Goal: Task Accomplishment & Management: Manage account settings

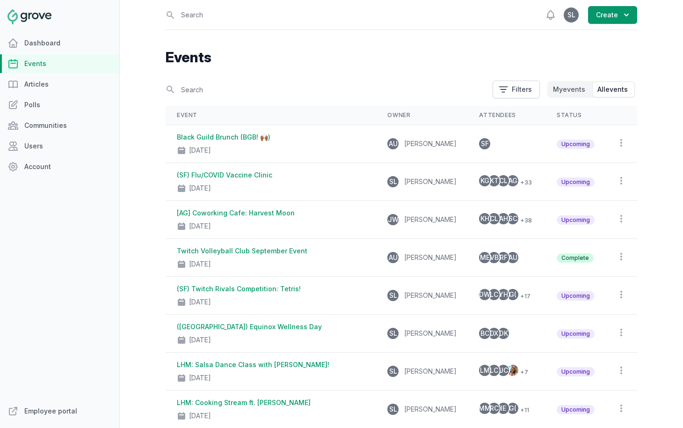
click at [72, 64] on link "Events" at bounding box center [59, 63] width 119 height 19
click at [207, 87] on input "text" at bounding box center [326, 89] width 321 height 16
type input "lightning"
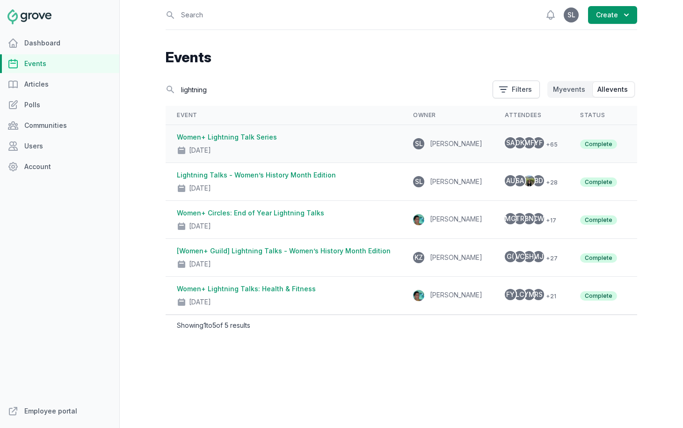
click at [293, 140] on div "Women+ Lightning Talk Series Aug 22, 2025" at bounding box center [284, 143] width 214 height 22
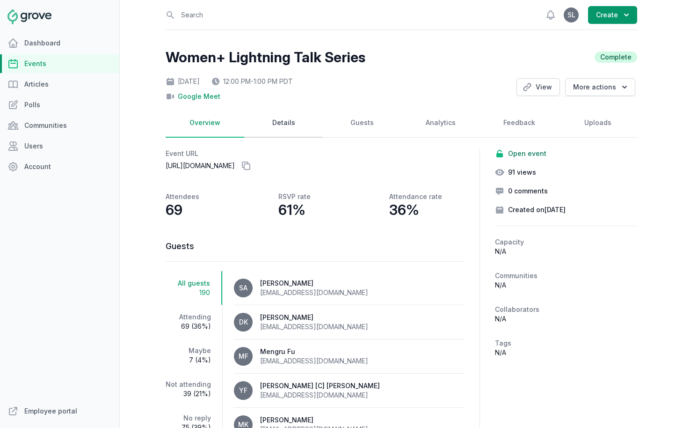
click at [273, 127] on link "Details" at bounding box center [283, 123] width 79 height 29
select select "virtual"
select select "12:00 PM"
select select "1:00 PM"
select select "89"
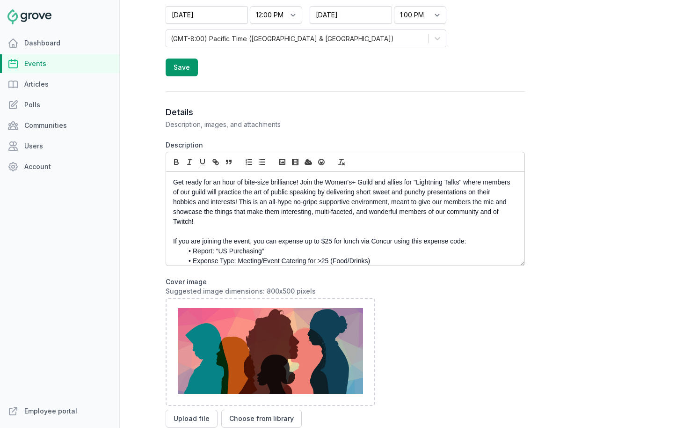
scroll to position [348, 0]
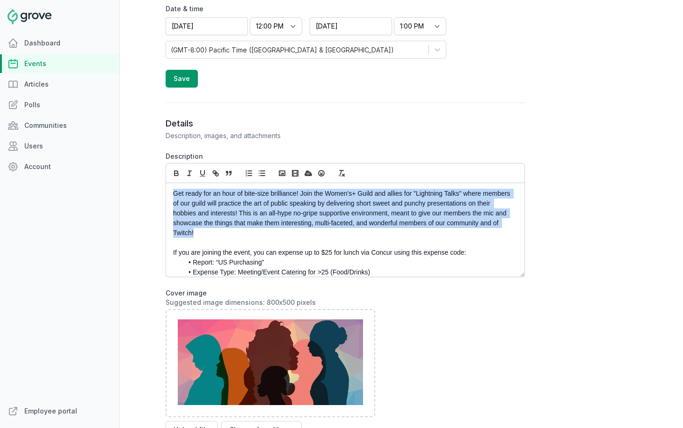
drag, startPoint x: 199, startPoint y: 233, endPoint x: 169, endPoint y: 191, distance: 52.0
click at [169, 191] on div "Get ready for an hour of bite-size brilliance! Join the Women's+ Guild and alli…" at bounding box center [345, 230] width 358 height 94
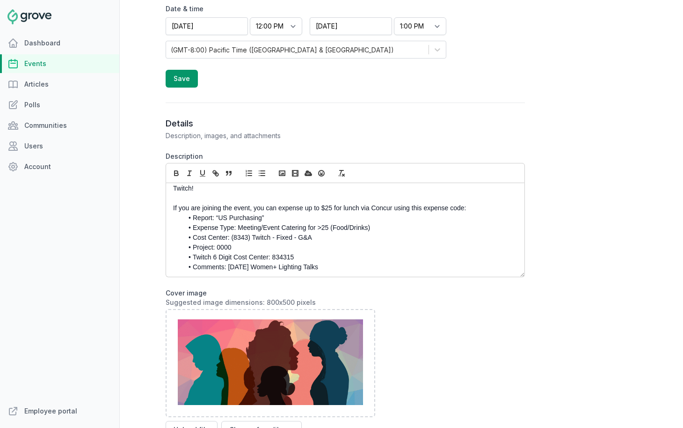
scroll to position [45, 0]
click at [244, 266] on li "Comments: August 22nd Women+ Lighting Talks" at bounding box center [347, 266] width 329 height 10
click at [339, 267] on li "Comments: October 9th Women+ Lighting Talks" at bounding box center [347, 266] width 329 height 10
click at [383, 226] on li "Expense Type: Meeting/Event Catering for >25 (Food/Drinks)" at bounding box center [347, 227] width 329 height 10
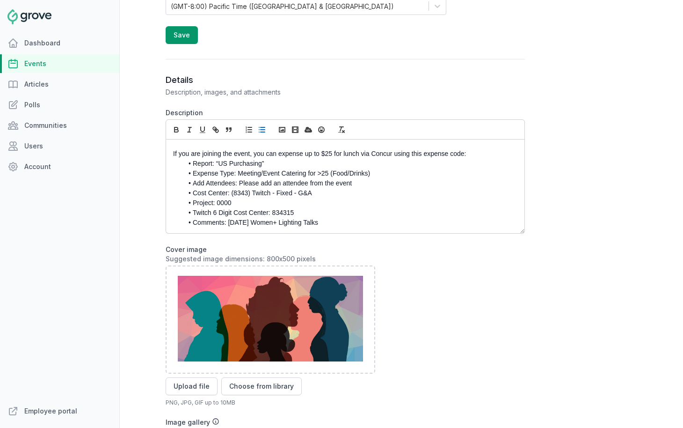
scroll to position [0, 0]
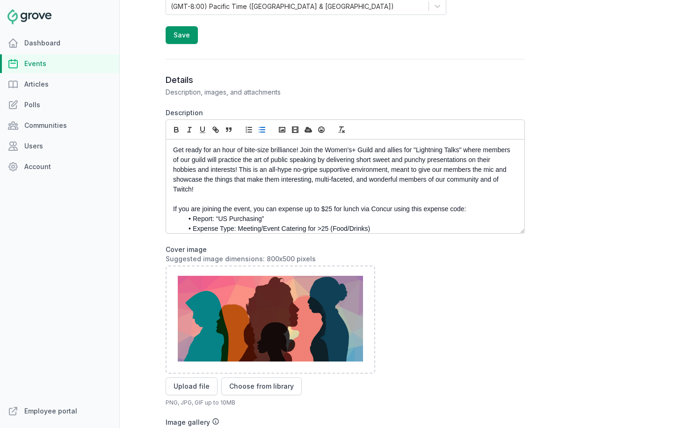
drag, startPoint x: 335, startPoint y: 229, endPoint x: 138, endPoint y: 129, distance: 221.3
click at [138, 129] on div "Open sidebar Search View notifications Open user menu SL Create Women+ Lightnin…" at bounding box center [401, 214] width 563 height 428
copy div "Get ready for an hour of bite-size brilliance! Join the Women's+ Guild and alli…"
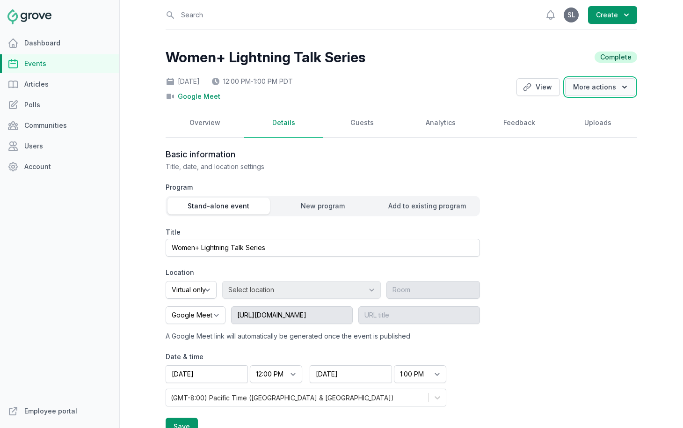
click at [610, 84] on button "More actions" at bounding box center [600, 87] width 70 height 18
click at [576, 106] on link "Clone" at bounding box center [582, 106] width 105 height 17
select select "virtual"
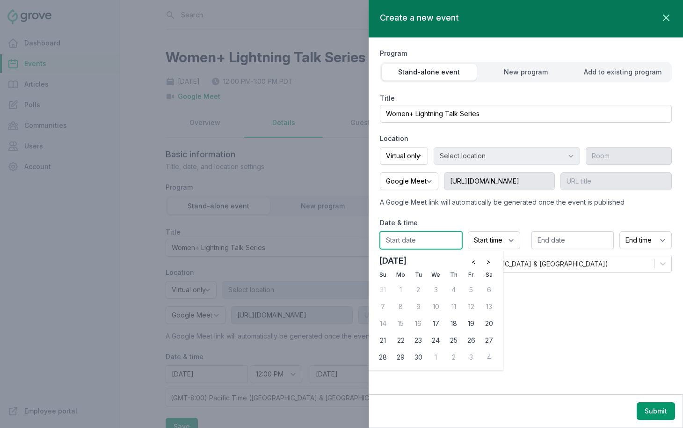
click at [432, 240] on input "text" at bounding box center [421, 240] width 82 height 18
click at [490, 257] on span ">" at bounding box center [488, 261] width 5 height 9
click at [455, 311] on div "9" at bounding box center [453, 306] width 15 height 15
type input "10/09/2025"
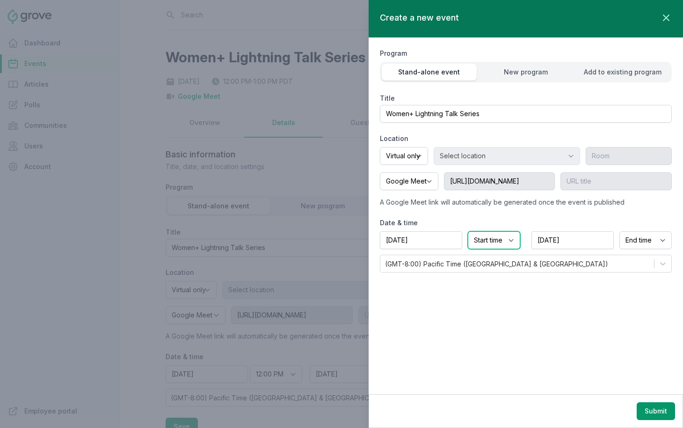
click at [496, 239] on select "Start time 12:00 AM 12:15 AM 12:30 AM 12:45 AM 1:00 AM 1:15 AM 1:30 AM 1:45 AM …" at bounding box center [494, 240] width 52 height 18
select select "9:30 AM"
click at [468, 231] on select "Start time 12:00 AM 12:15 AM 12:30 AM 12:45 AM 1:00 AM 1:15 AM 1:30 AM 1:45 AM …" at bounding box center [494, 240] width 52 height 18
select select "10:30 AM"
click at [659, 411] on button "Submit" at bounding box center [656, 411] width 38 height 18
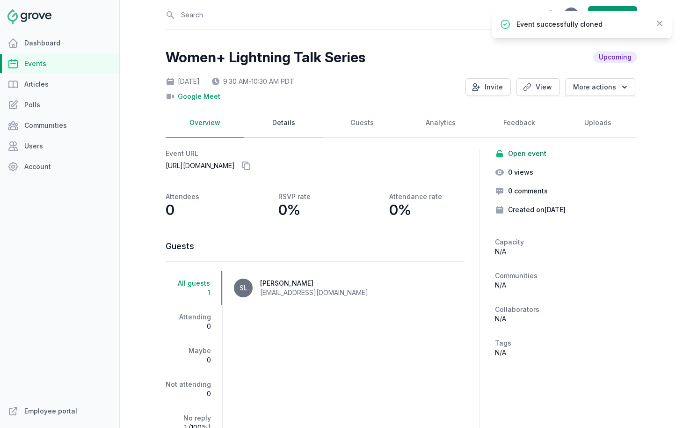
click at [283, 129] on link "Details" at bounding box center [283, 123] width 79 height 29
select select "virtual"
select select "9:30 AM"
select select "10:30 AM"
select select "89"
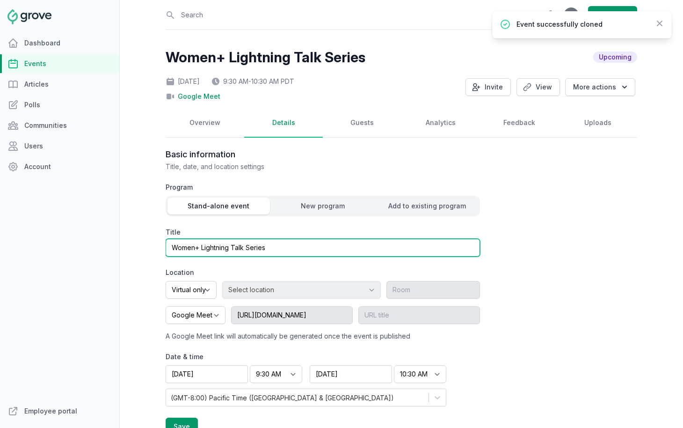
click at [280, 249] on input "Women+ Lightning Talk Series" at bounding box center [323, 248] width 314 height 18
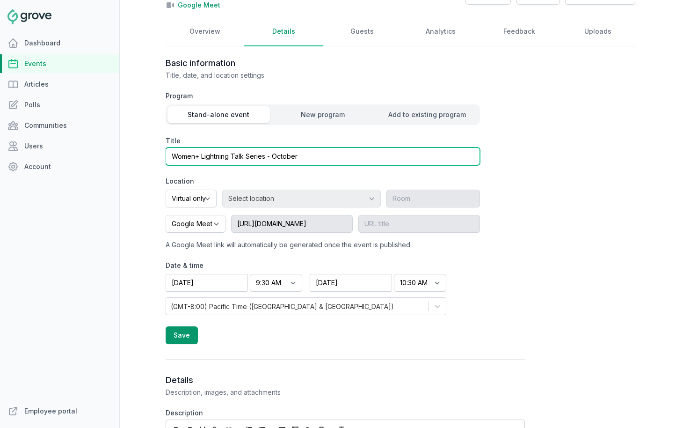
scroll to position [101, 0]
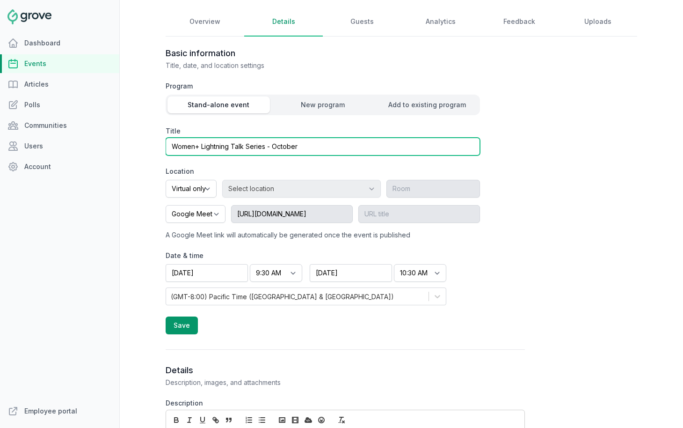
drag, startPoint x: 269, startPoint y: 144, endPoint x: 310, endPoint y: 144, distance: 41.2
click at [310, 144] on input "Women+ Lightning Talk Series - October" at bounding box center [323, 147] width 314 height 18
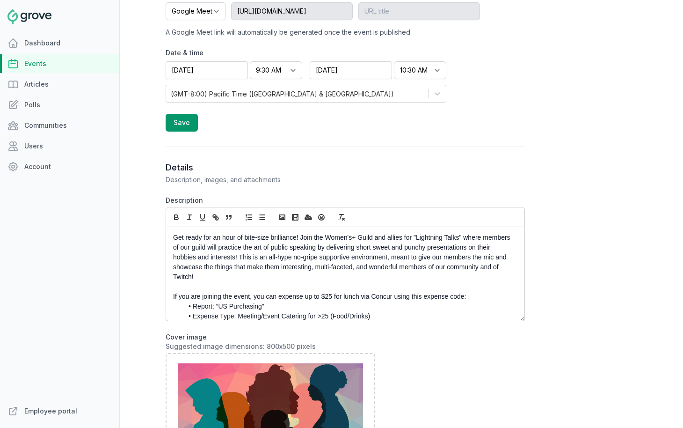
scroll to position [312, 0]
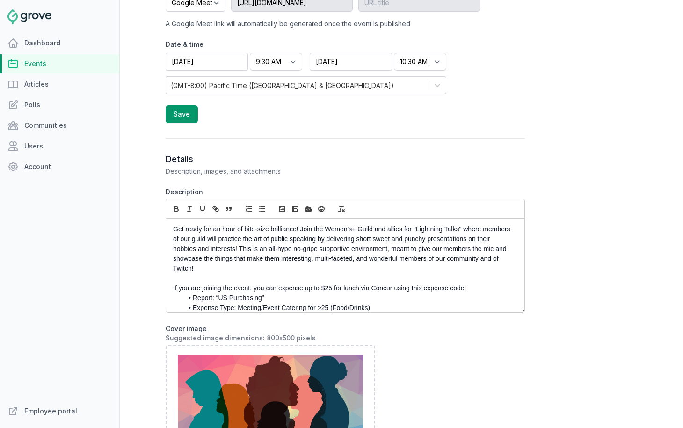
type input "Women+ Lightning Talk Series - October Edition"
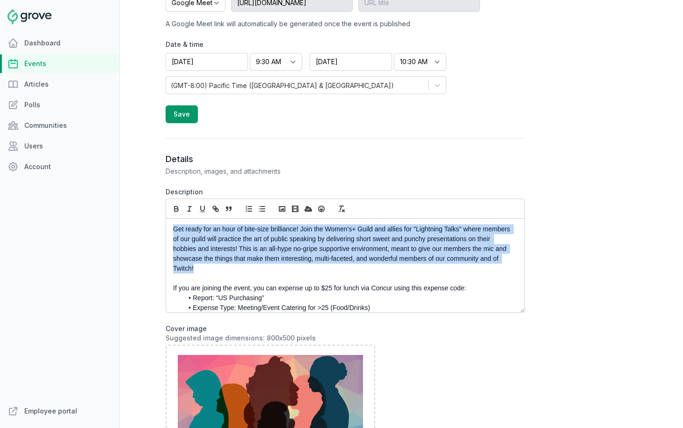
drag, startPoint x: 213, startPoint y: 270, endPoint x: 142, endPoint y: 216, distance: 89.1
click at [142, 216] on div "Open sidebar Search View notifications Open user menu SL Create Women+ Lightnin…" at bounding box center [401, 214] width 563 height 428
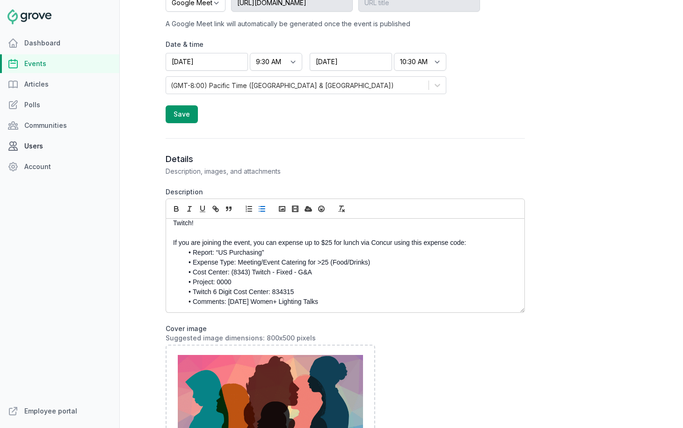
scroll to position [0, 0]
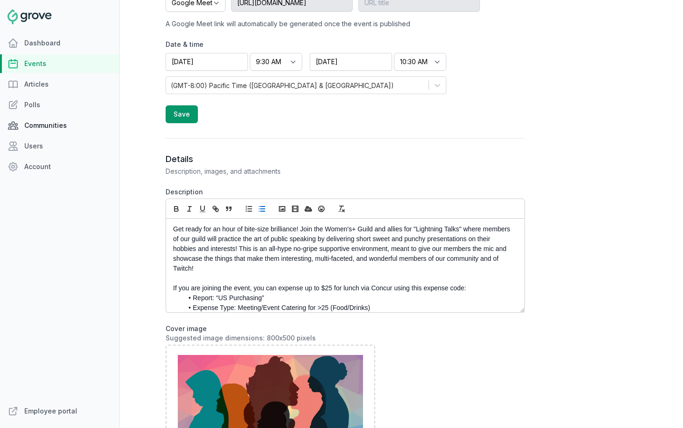
drag, startPoint x: 339, startPoint y: 303, endPoint x: 73, endPoint y: 134, distance: 314.7
click at [73, 134] on div "Dashboard Events Articles Polls Communities Users Account Employee portal Open …" at bounding box center [341, 214] width 683 height 428
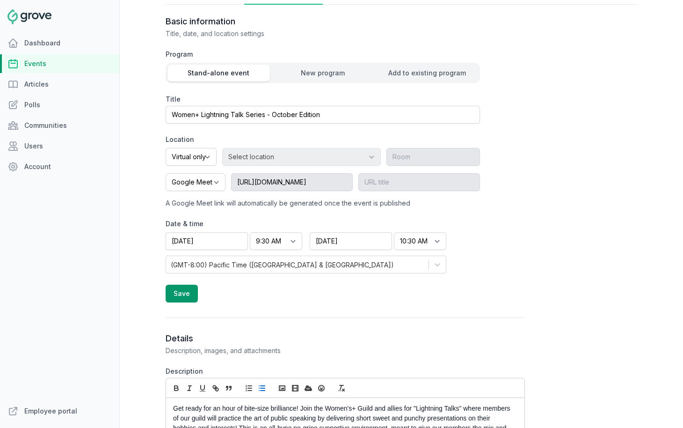
scroll to position [127, 0]
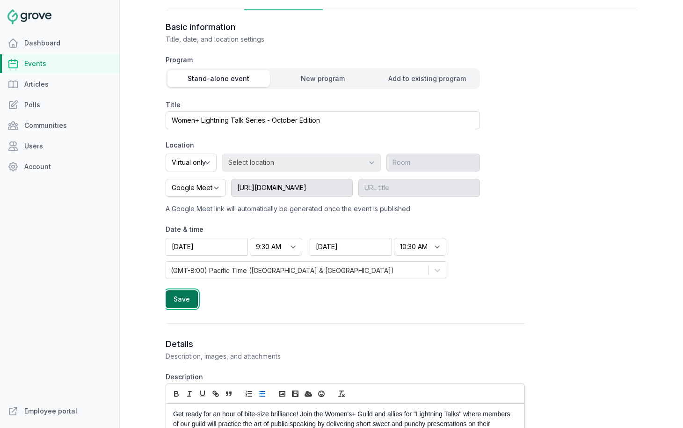
click at [189, 298] on button "Save" at bounding box center [182, 299] width 32 height 18
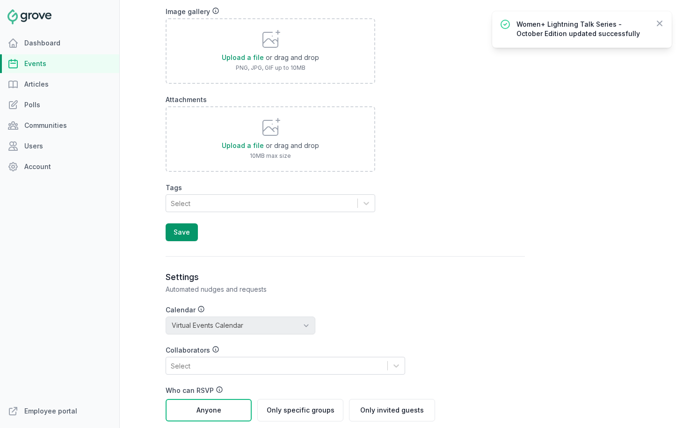
scroll to position [838, 0]
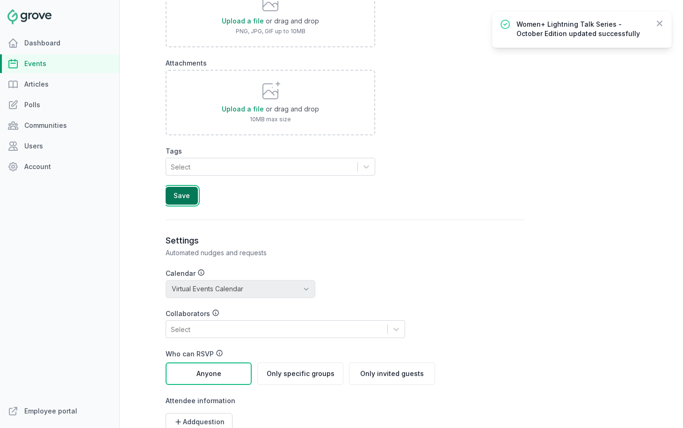
click at [181, 192] on button "Save" at bounding box center [182, 196] width 32 height 18
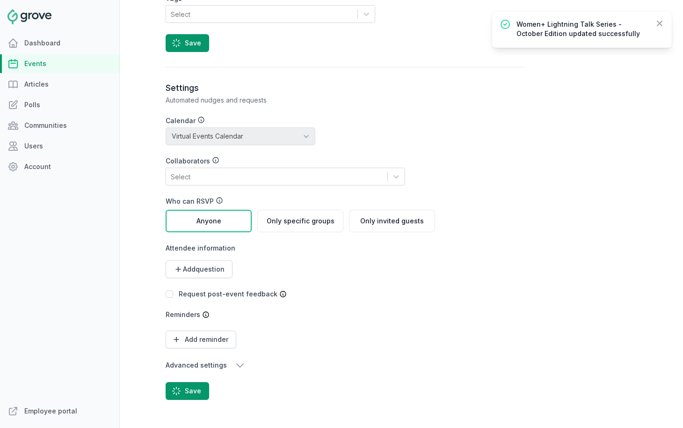
scroll to position [993, 0]
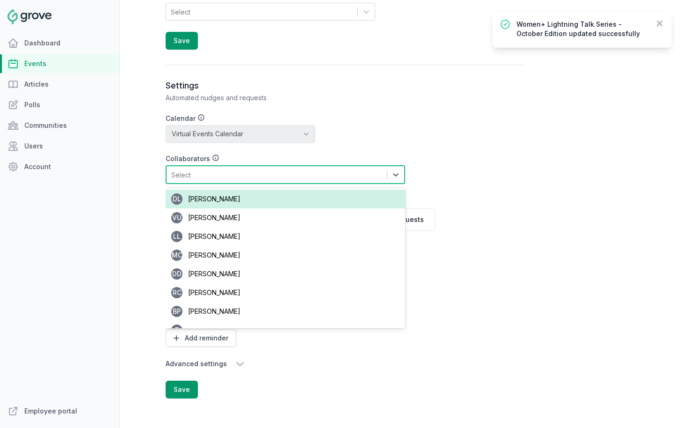
click at [211, 178] on div "Select" at bounding box center [277, 174] width 220 height 17
type input "h"
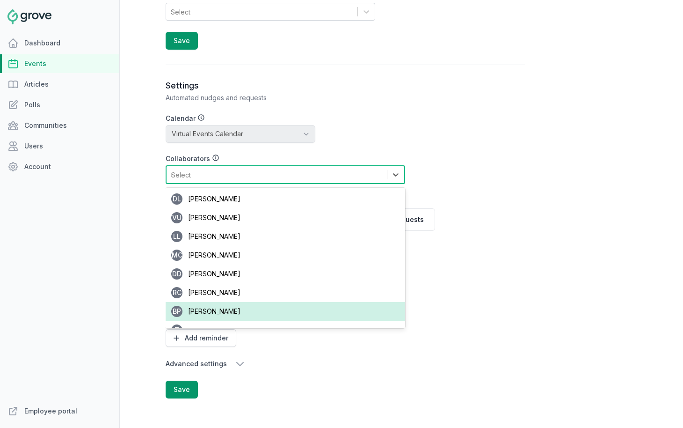
type input "meg"
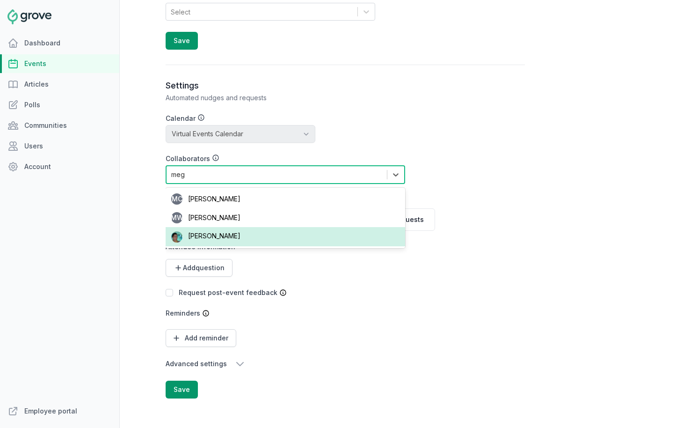
click at [234, 239] on div "Meg Jeffrey" at bounding box center [286, 236] width 240 height 19
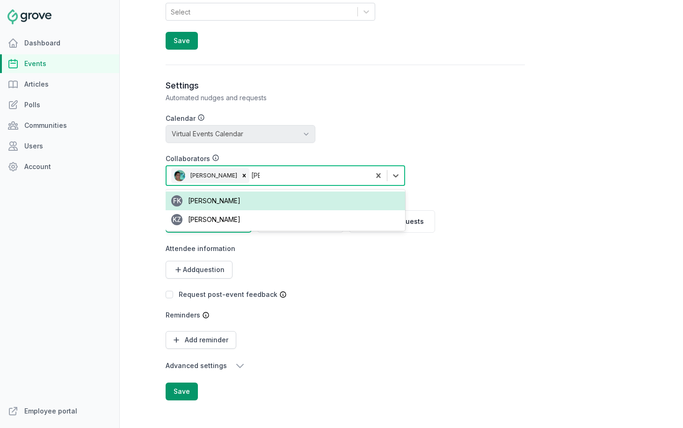
type input "karin"
click at [262, 193] on div "KZ Karin Zhang" at bounding box center [286, 200] width 240 height 19
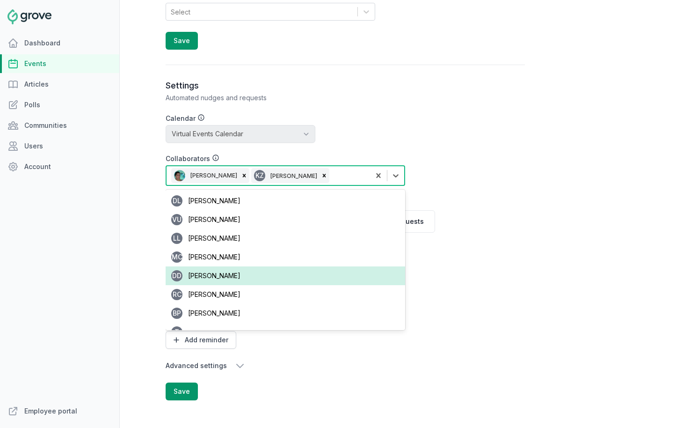
click at [485, 281] on div "Settings Automated nudges and requests Calendar No calendar Virtual Events Cale…" at bounding box center [345, 240] width 359 height 320
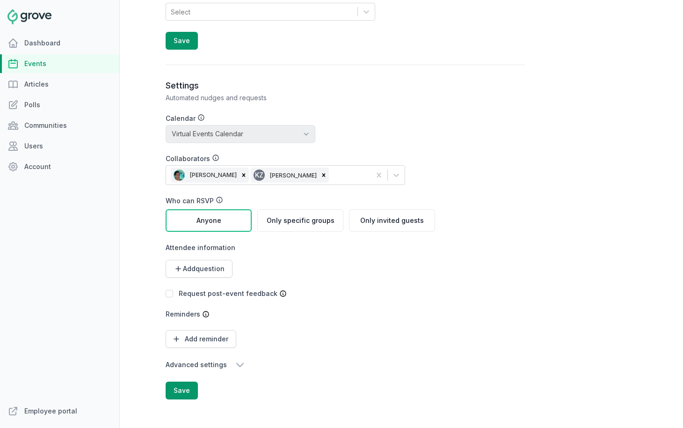
scroll to position [995, 0]
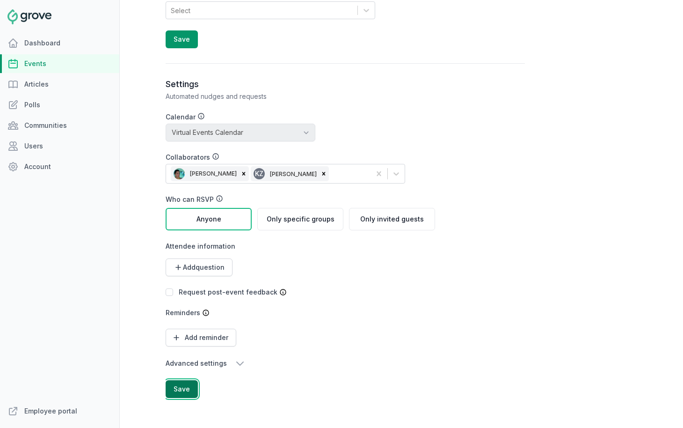
click at [176, 388] on button "Save" at bounding box center [182, 389] width 32 height 18
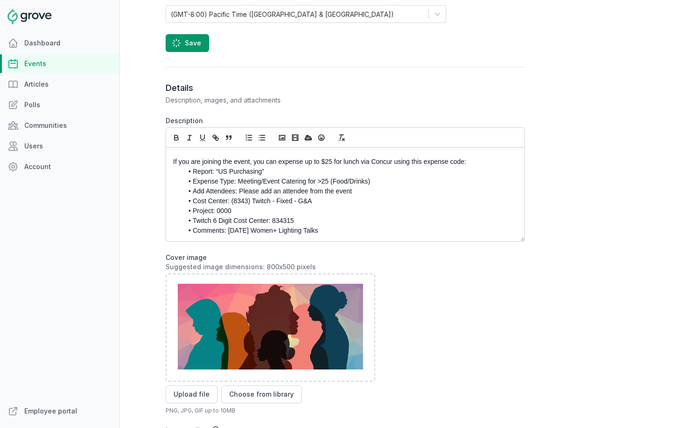
scroll to position [0, 0]
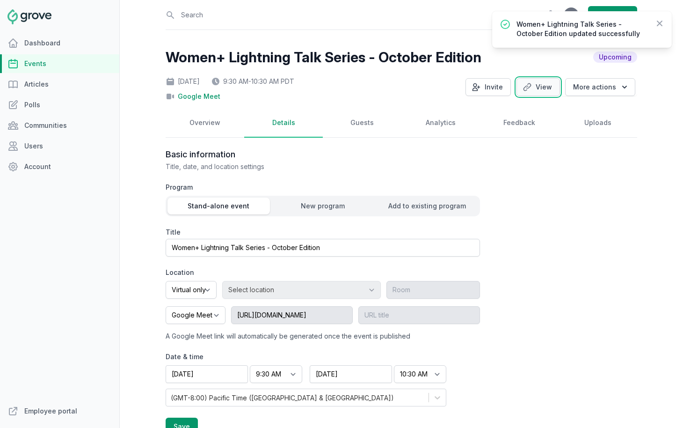
click at [544, 90] on link "View" at bounding box center [538, 87] width 44 height 18
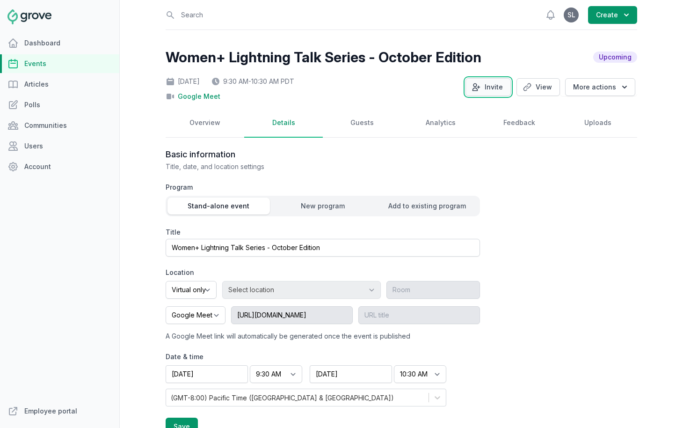
click at [501, 87] on button "Invite" at bounding box center [487, 87] width 45 height 18
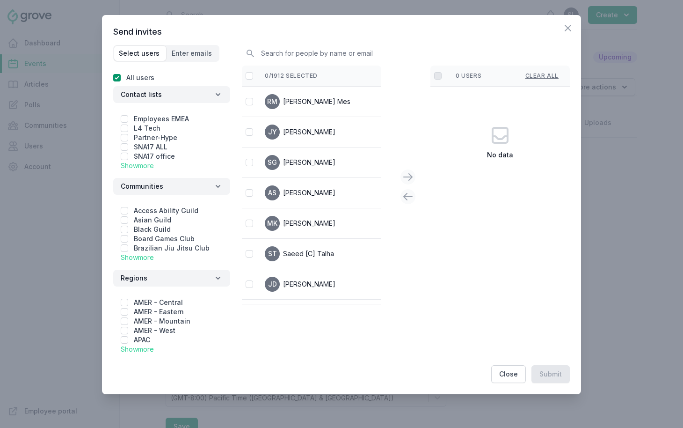
click at [147, 256] on link "Show more" at bounding box center [137, 257] width 33 height 8
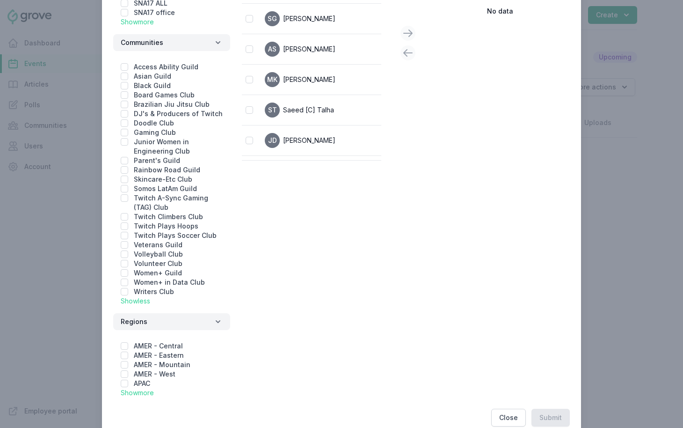
scroll to position [168, 0]
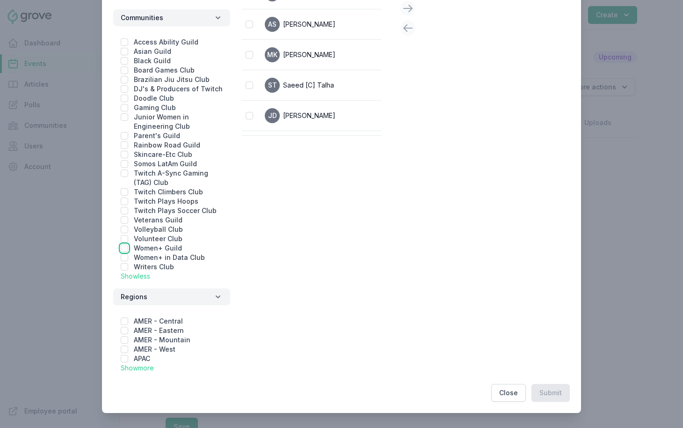
click at [124, 247] on input "checkbox" at bounding box center [124, 247] width 7 height 7
checkbox input "true"
checkbox input "false"
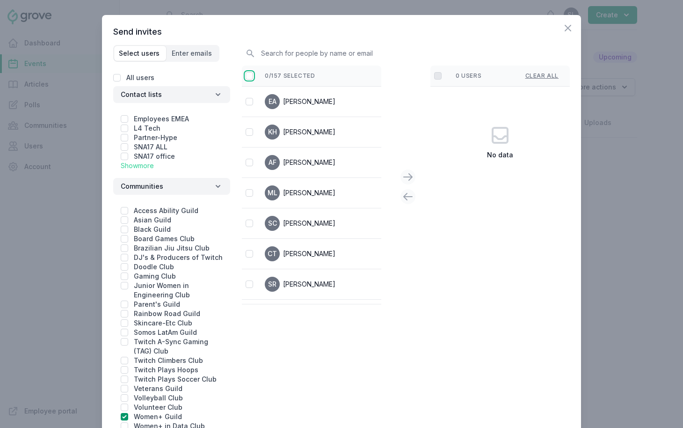
click at [247, 73] on input "checkbox" at bounding box center [249, 75] width 7 height 7
checkbox input "false"
checkbox input "true"
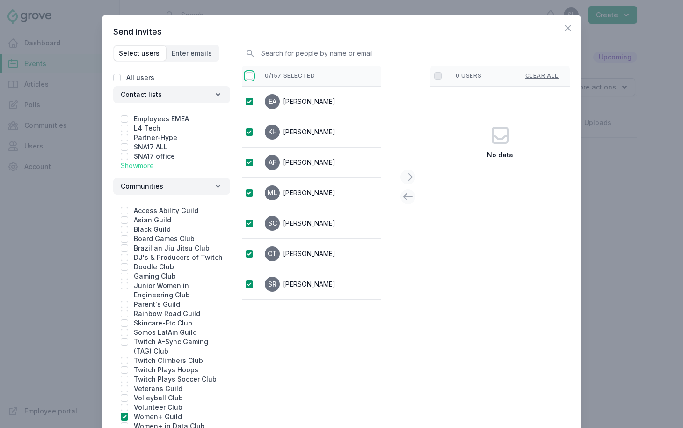
checkbox input "true"
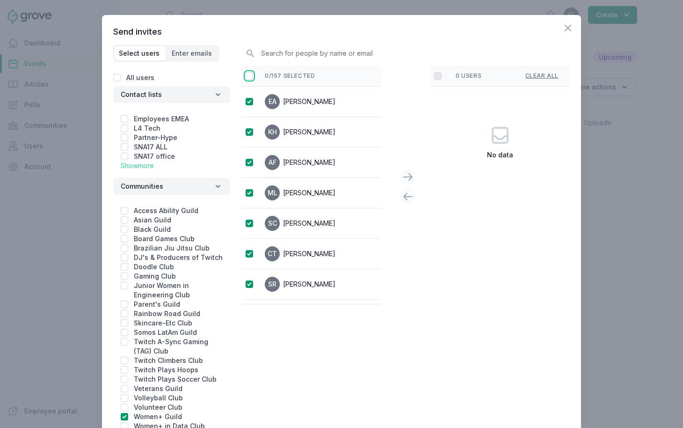
checkbox input "true"
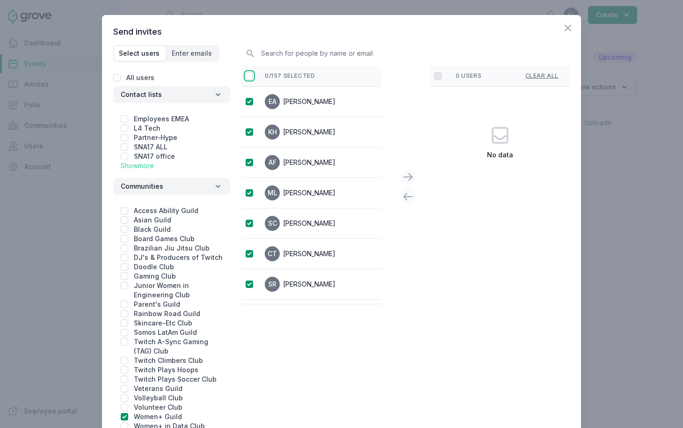
checkbox input "true"
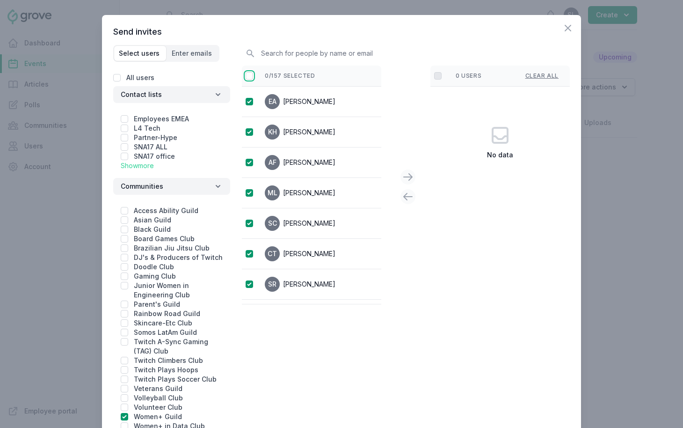
checkbox input "true"
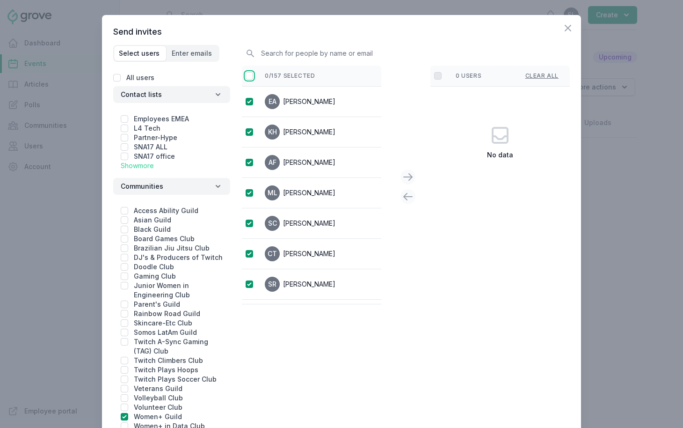
checkbox input "true"
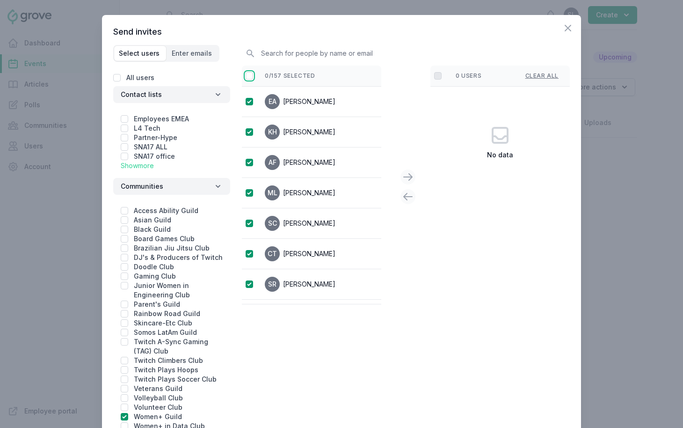
checkbox input "true"
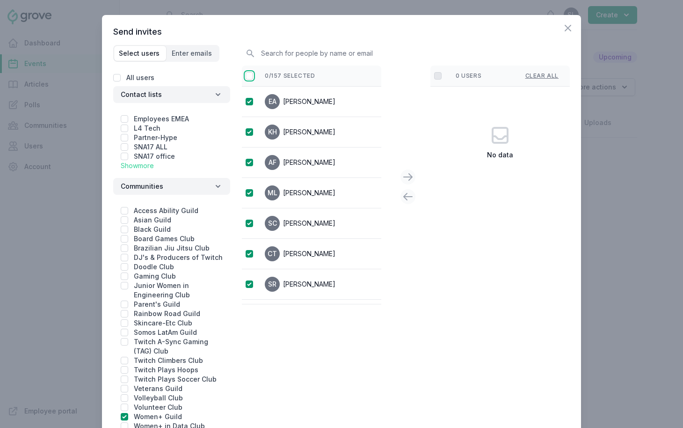
checkbox input "true"
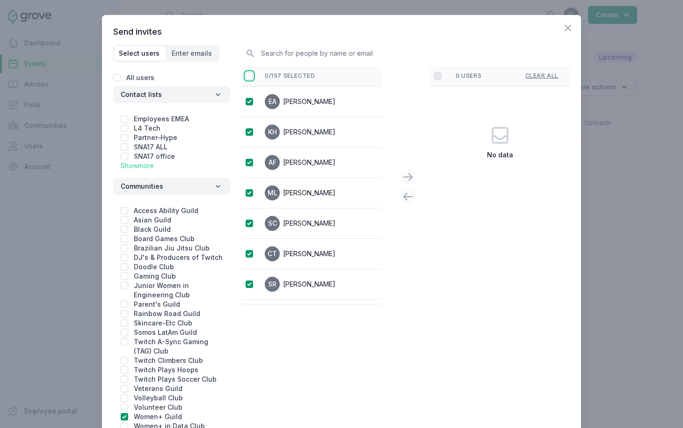
checkbox input "true"
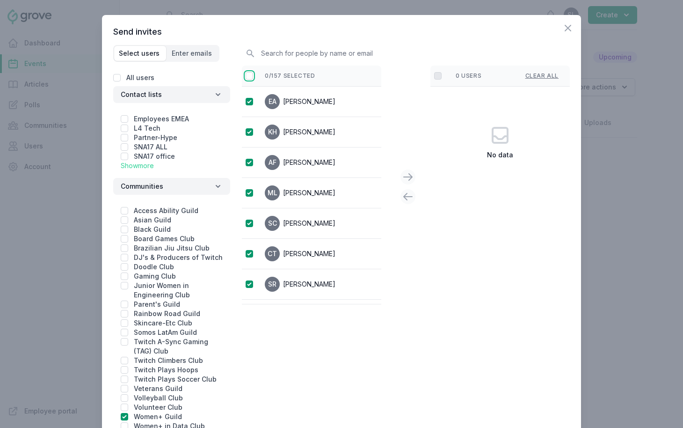
checkbox input "true"
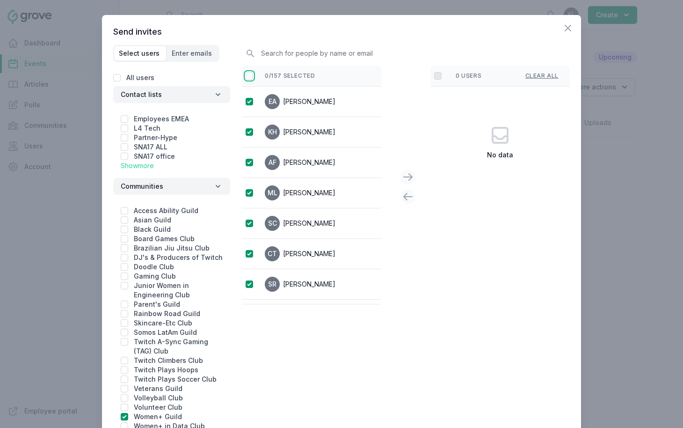
checkbox input "true"
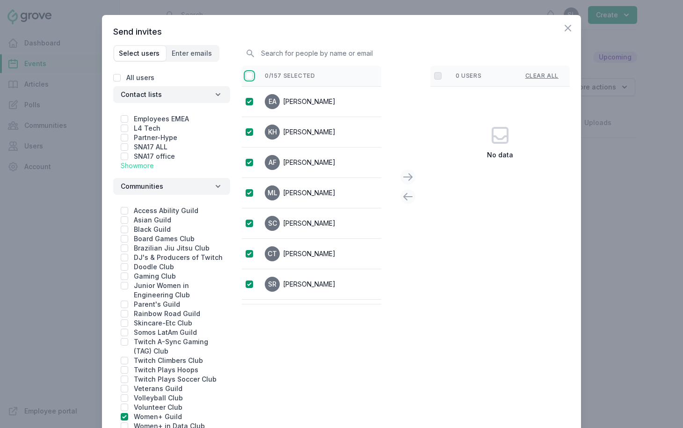
checkbox input "true"
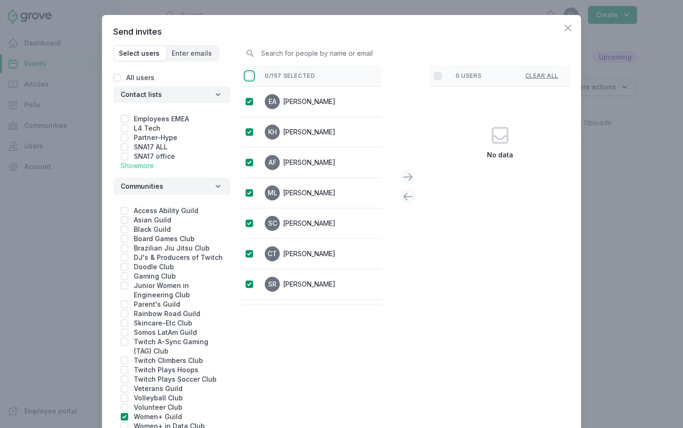
checkbox input "true"
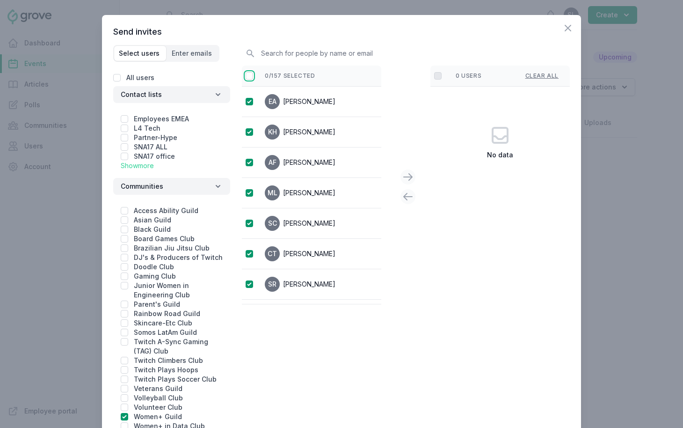
checkbox input "true"
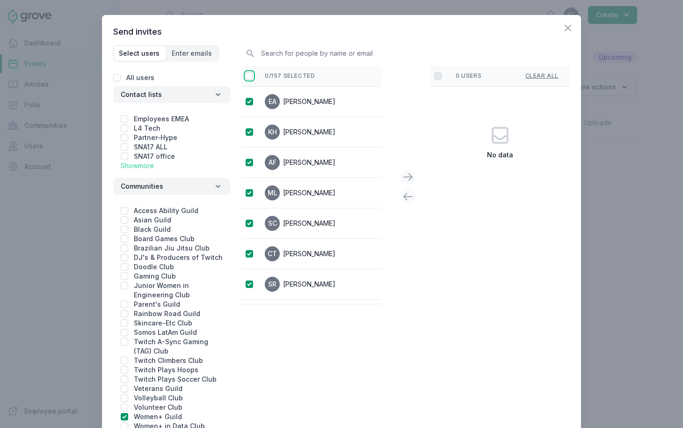
checkbox input "true"
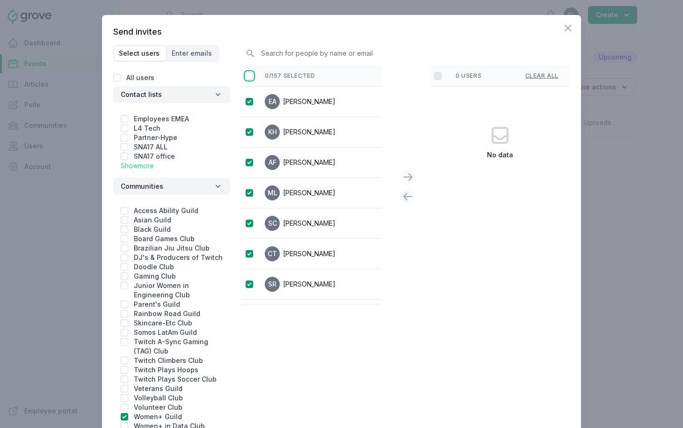
checkbox input "true"
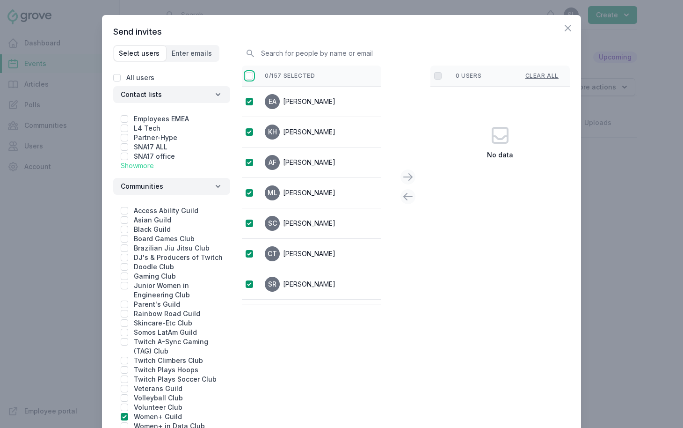
checkbox input "true"
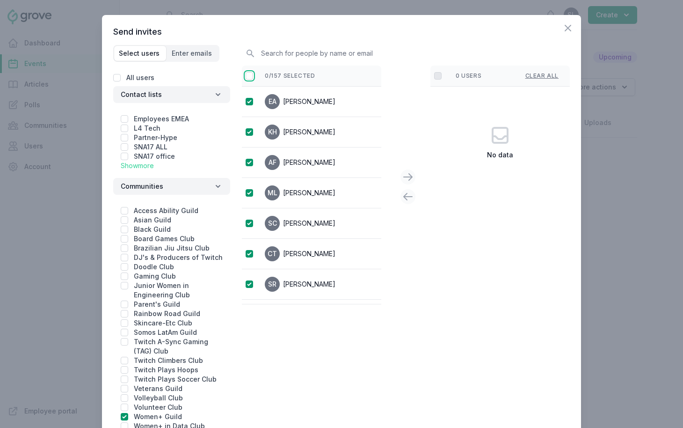
checkbox input "true"
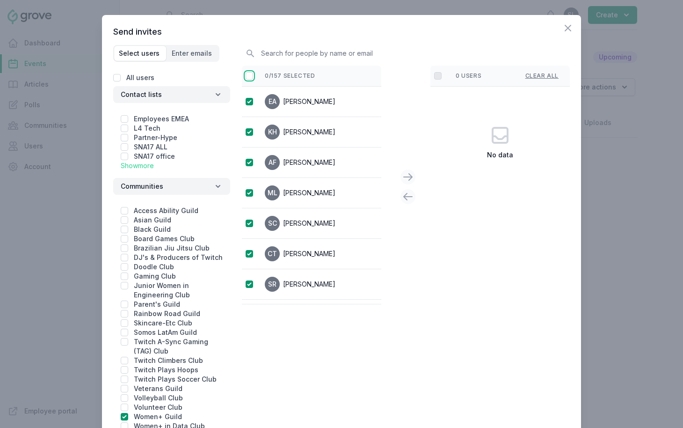
checkbox input "true"
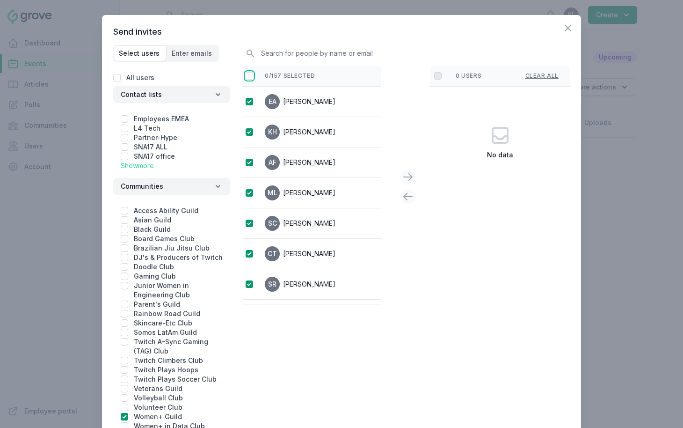
checkbox input "true"
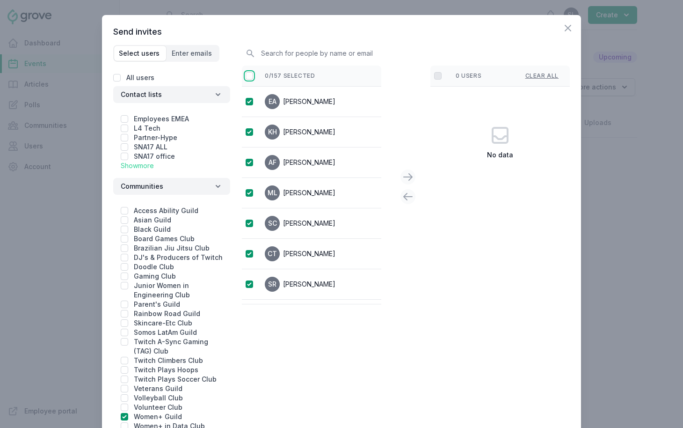
checkbox input "true"
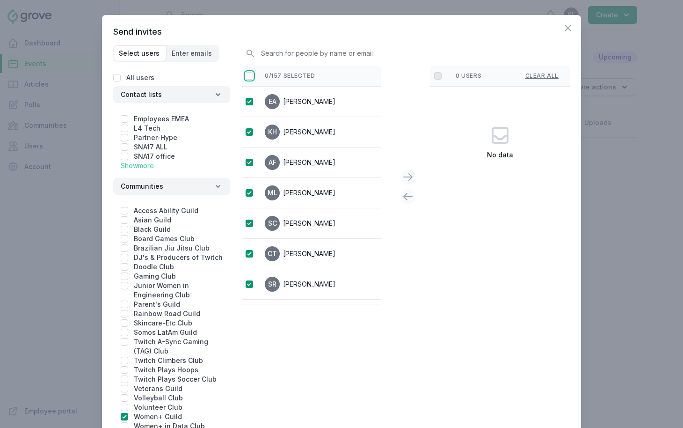
checkbox input "true"
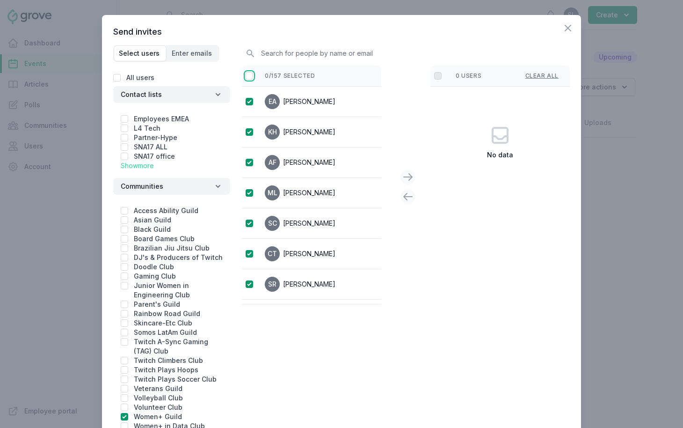
checkbox input "true"
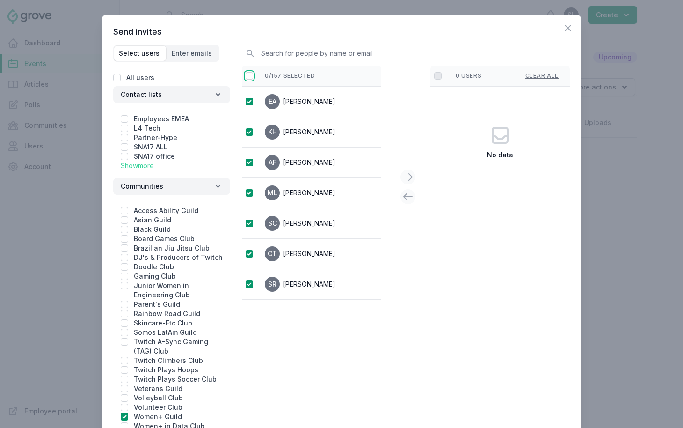
checkbox input "true"
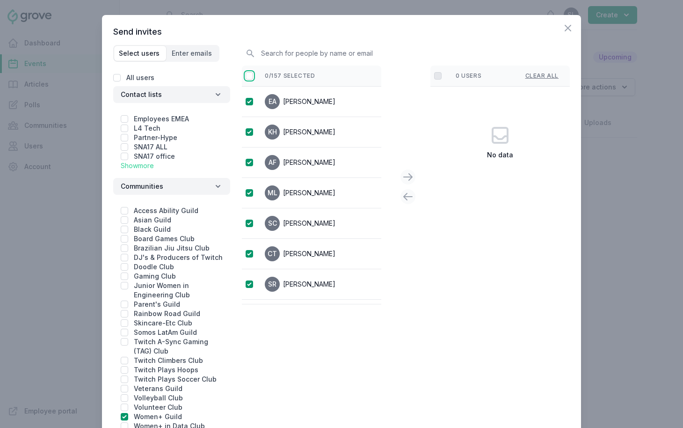
checkbox input "true"
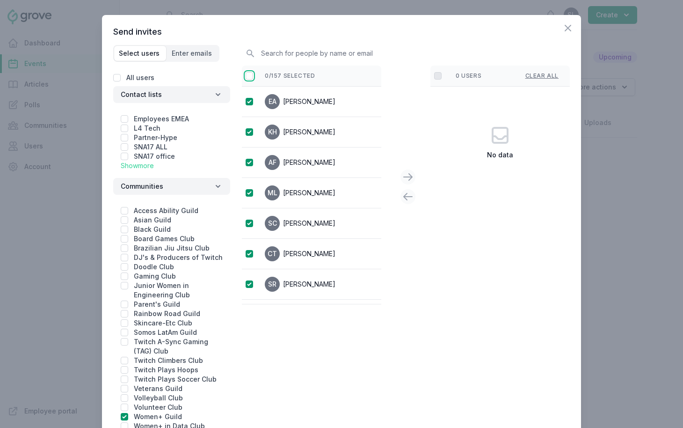
checkbox input "true"
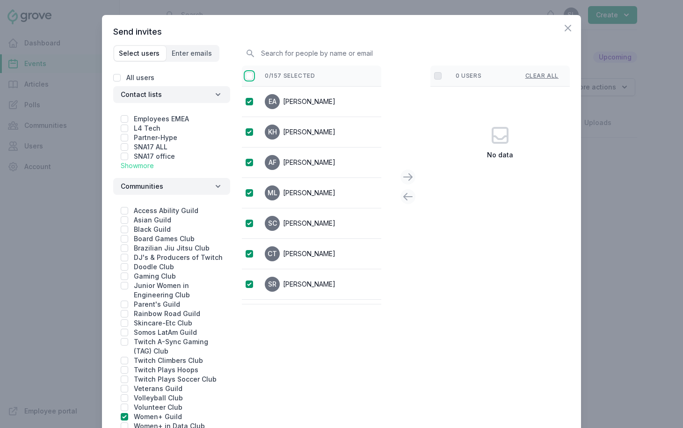
checkbox input "true"
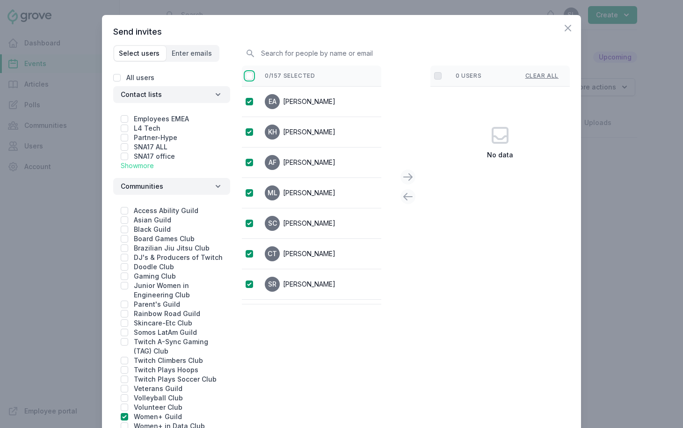
checkbox input "true"
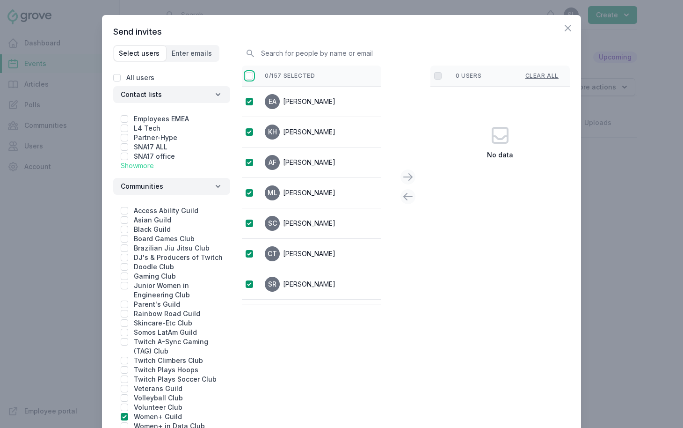
checkbox input "true"
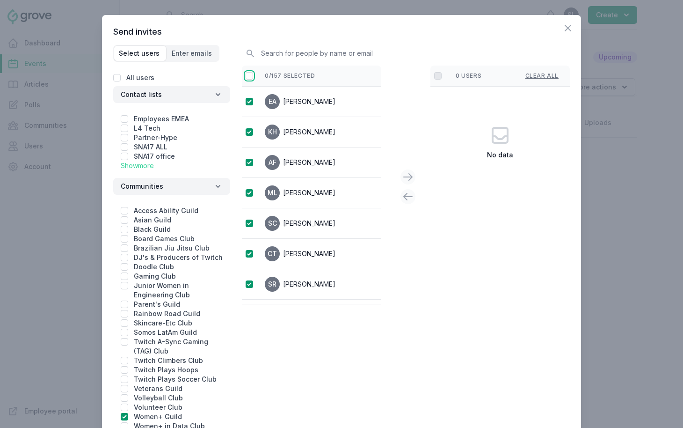
checkbox input "true"
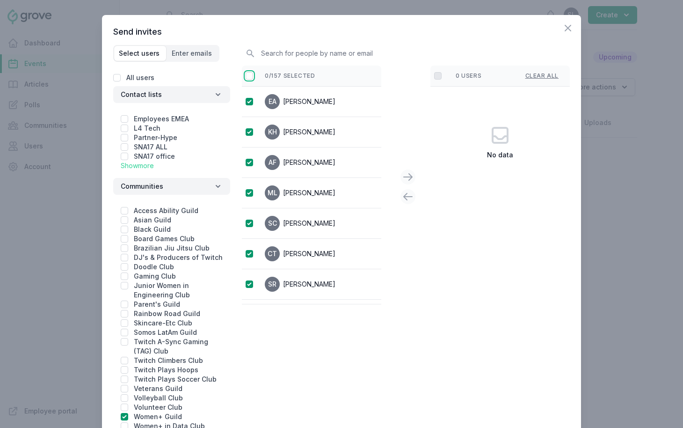
checkbox input "true"
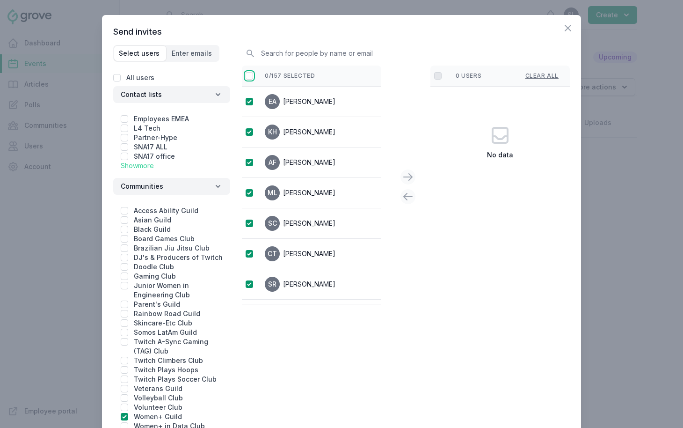
checkbox input "true"
click at [407, 175] on icon at bounding box center [407, 176] width 11 height 11
checkbox input "false"
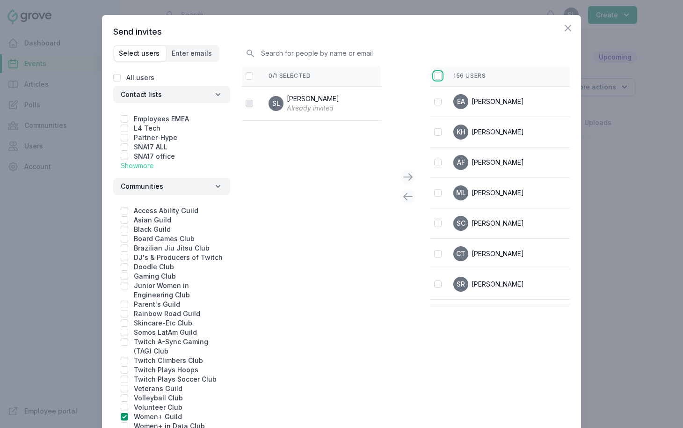
click at [437, 76] on input "checkbox" at bounding box center [437, 75] width 7 height 7
checkbox input "true"
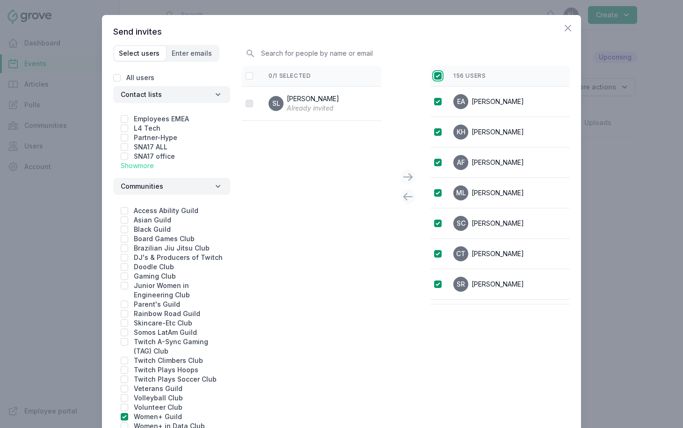
checkbox input "true"
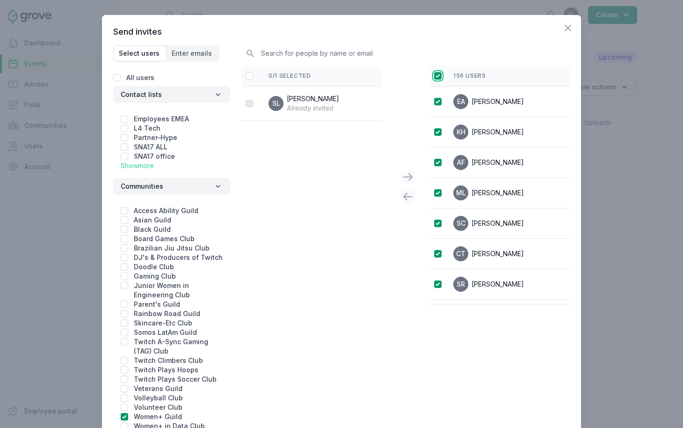
checkbox input "true"
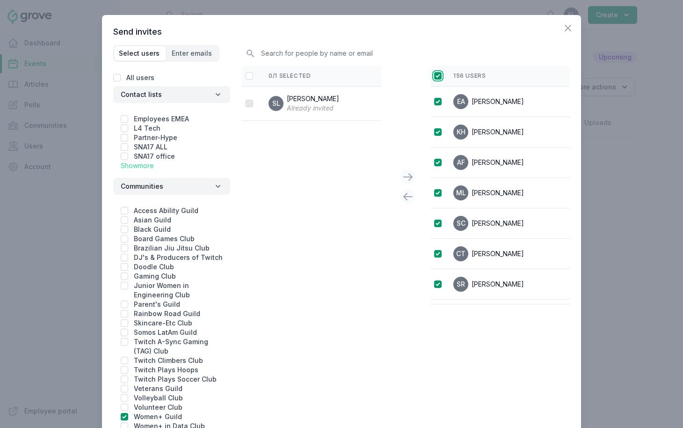
checkbox input "true"
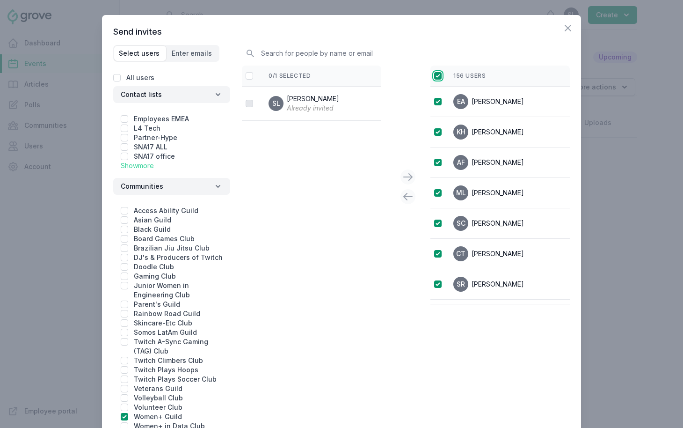
checkbox input "true"
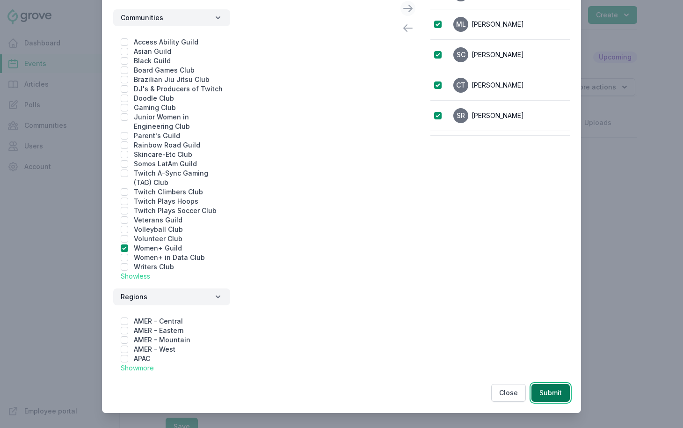
click at [561, 394] on button "Submit" at bounding box center [550, 393] width 38 height 18
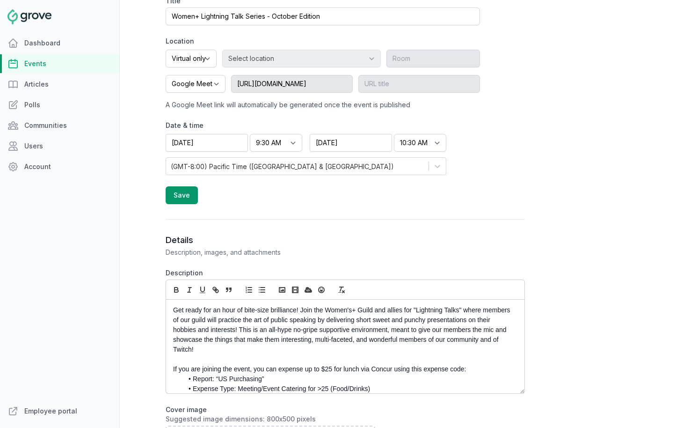
scroll to position [0, 0]
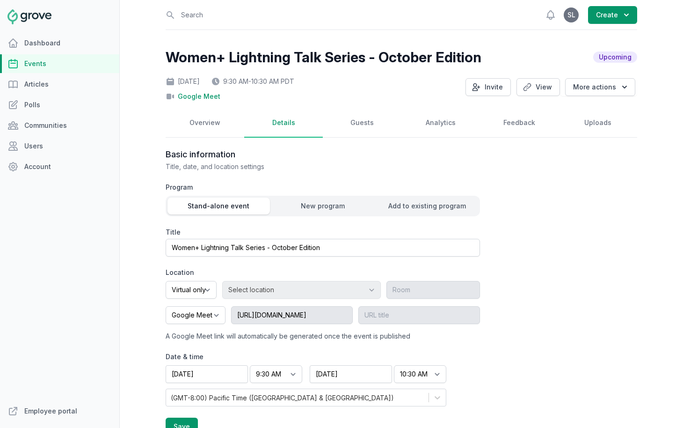
click at [540, 97] on div "Thu, Oct 9, 2025 9:30 AM - 10:30 AM PDT Google Meet Invite View More actions" at bounding box center [402, 87] width 472 height 28
click at [539, 90] on link "View" at bounding box center [538, 87] width 44 height 18
click at [51, 65] on link "Events" at bounding box center [59, 63] width 119 height 19
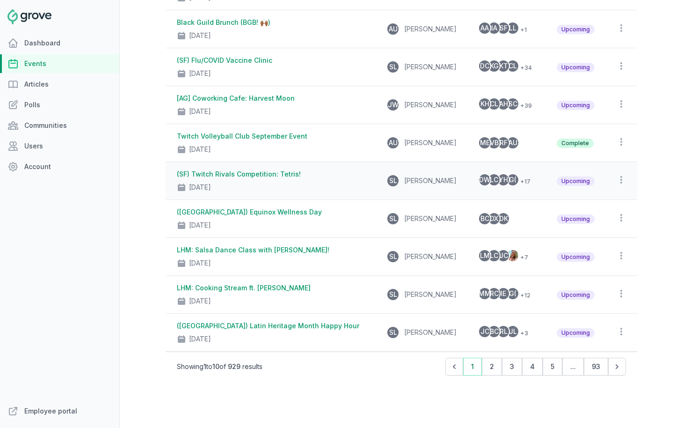
scroll to position [158, 0]
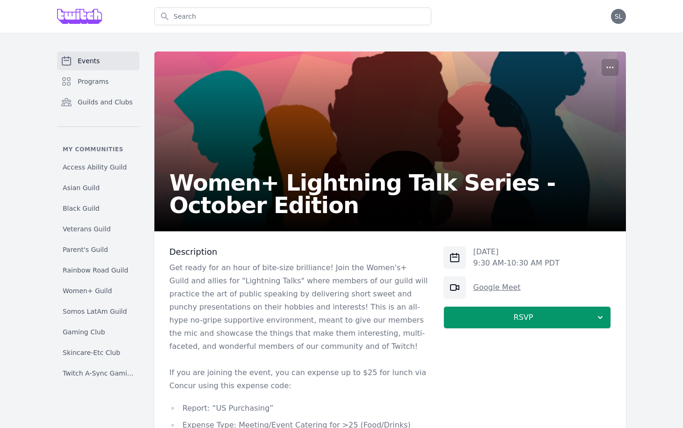
click at [487, 286] on link "Google Meet" at bounding box center [496, 287] width 47 height 9
